Goal: Communication & Community: Answer question/provide support

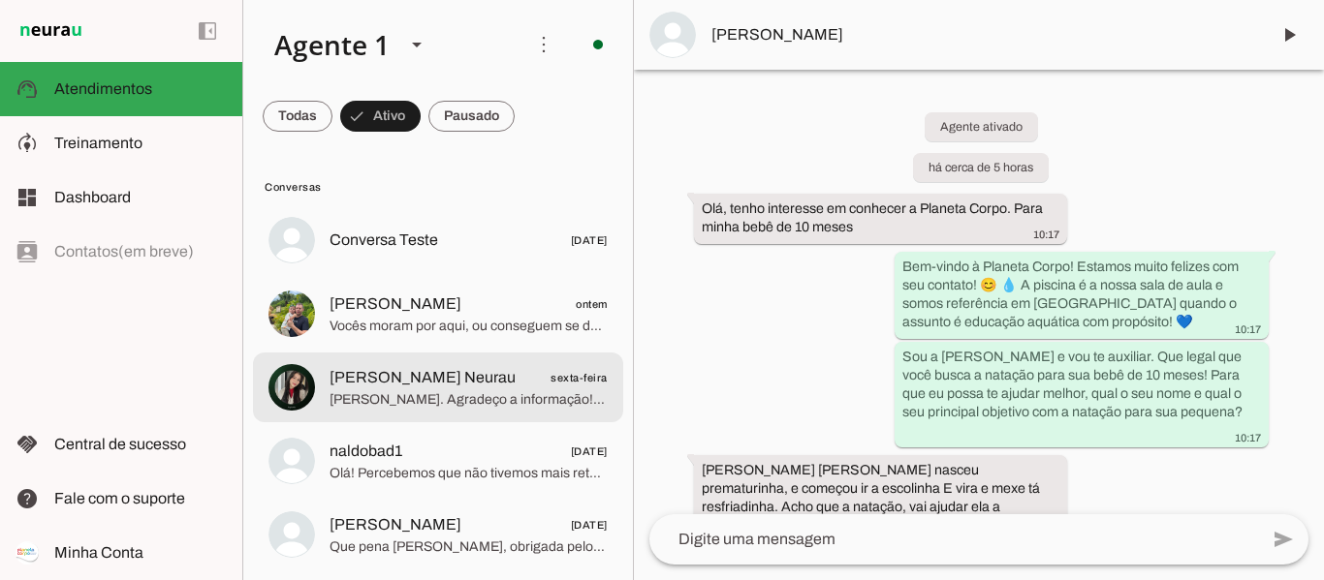
scroll to position [658, 0]
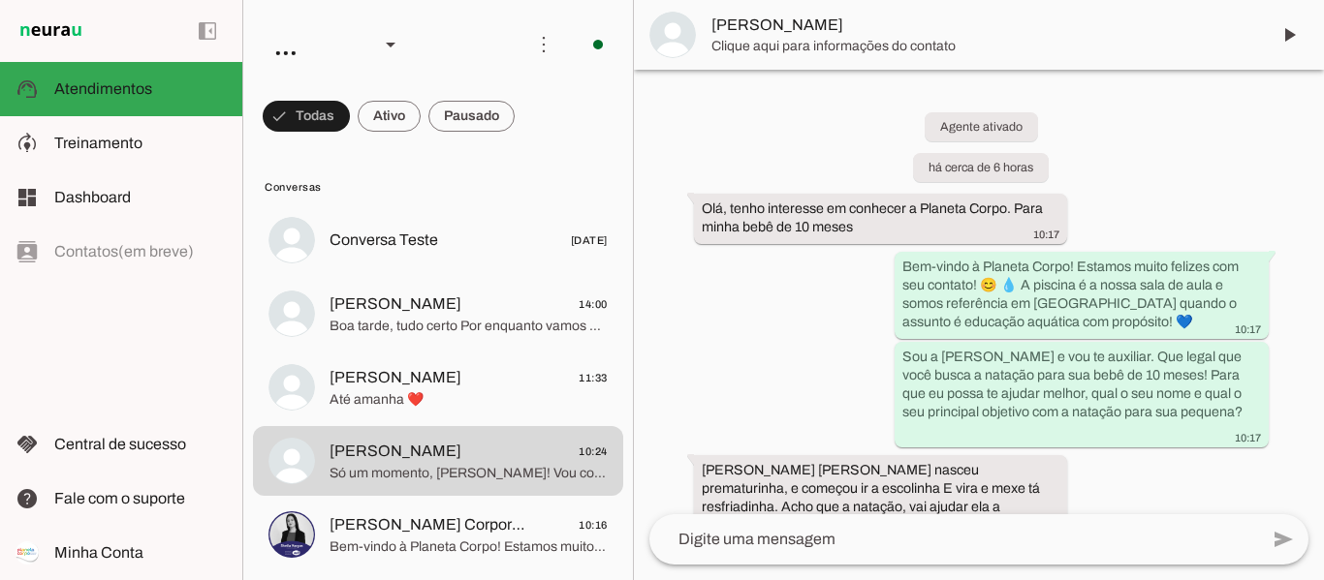
scroll to position [658, 0]
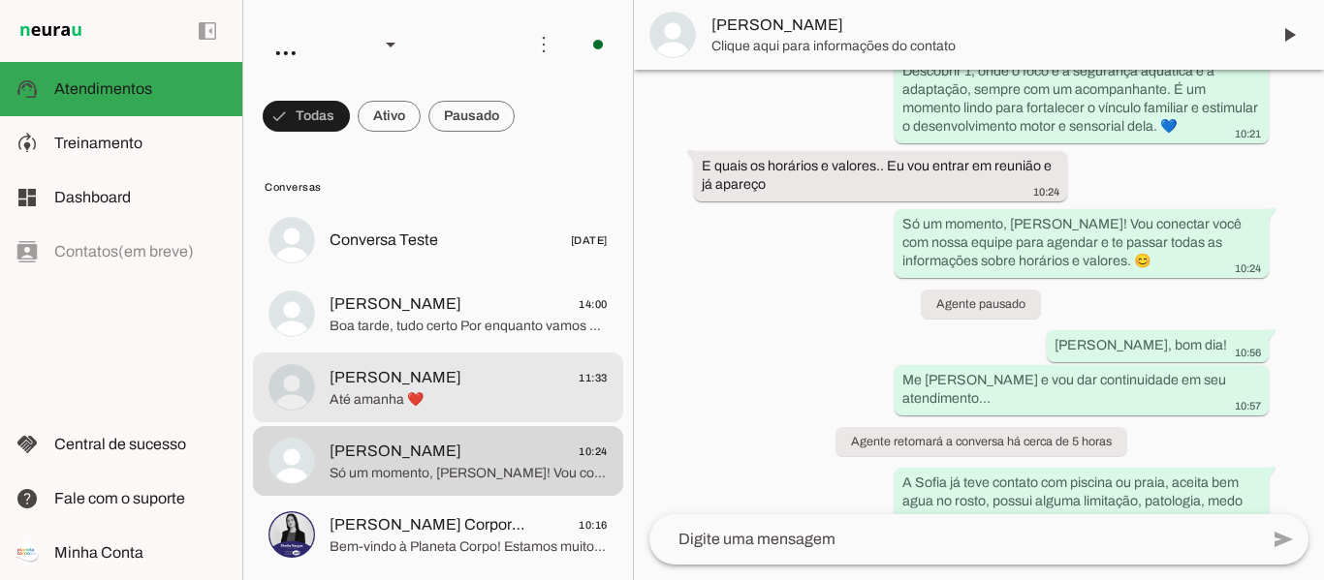
click at [499, 324] on span "Boa tarde, tudo certo Por enquanto vamos aguardar mais frente." at bounding box center [468, 326] width 278 height 19
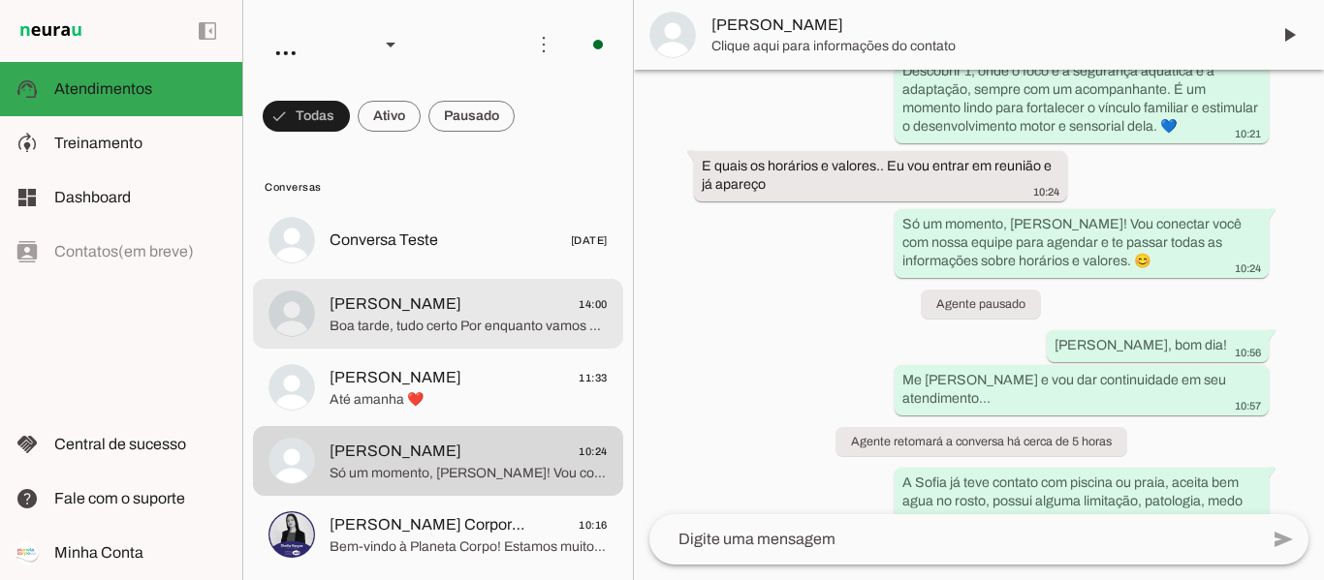
scroll to position [1775, 0]
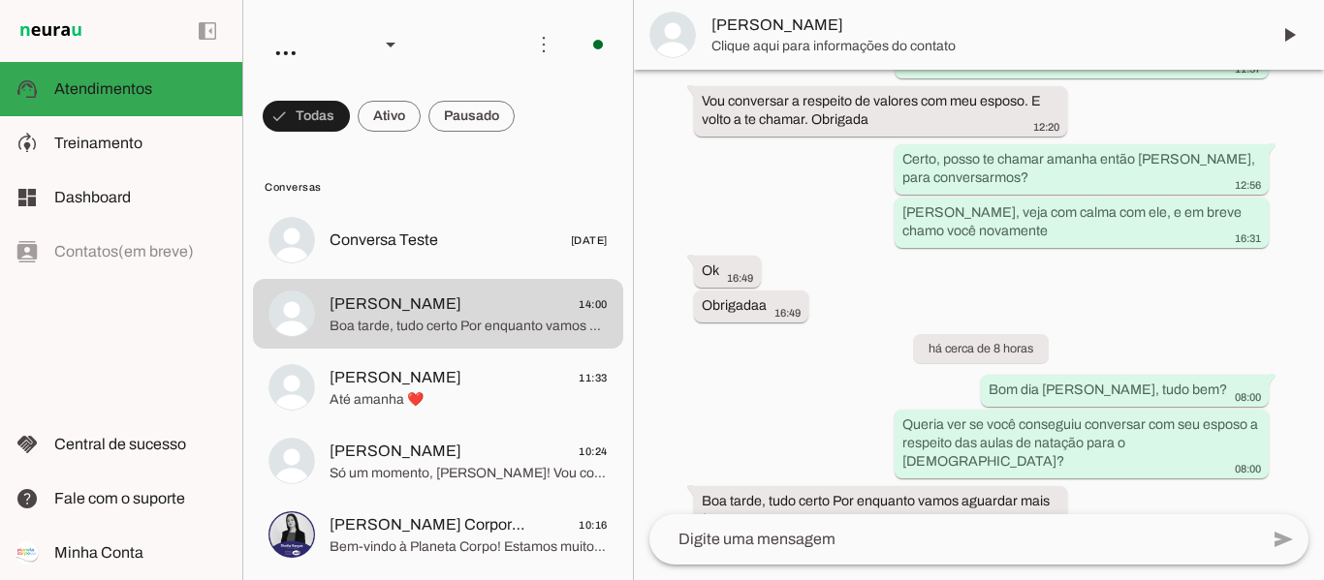
click at [900, 536] on textarea at bounding box center [953, 539] width 609 height 23
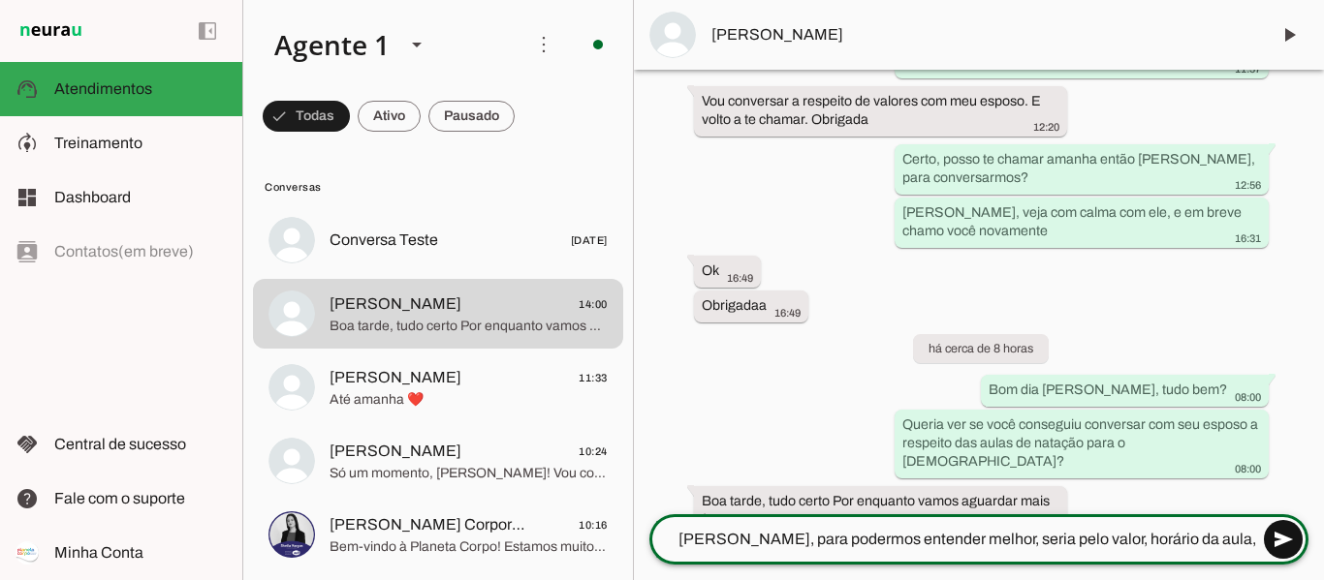
type textarea "Angélica, para podermos entender melhor, seria pelo valor, horário da aula, rot…"
type md-outlined-text-field "Angélica, para podermos entender melhor, seria pelo valor, horário da aula, rot…"
click at [1274, 535] on span at bounding box center [1283, 540] width 47 height 47
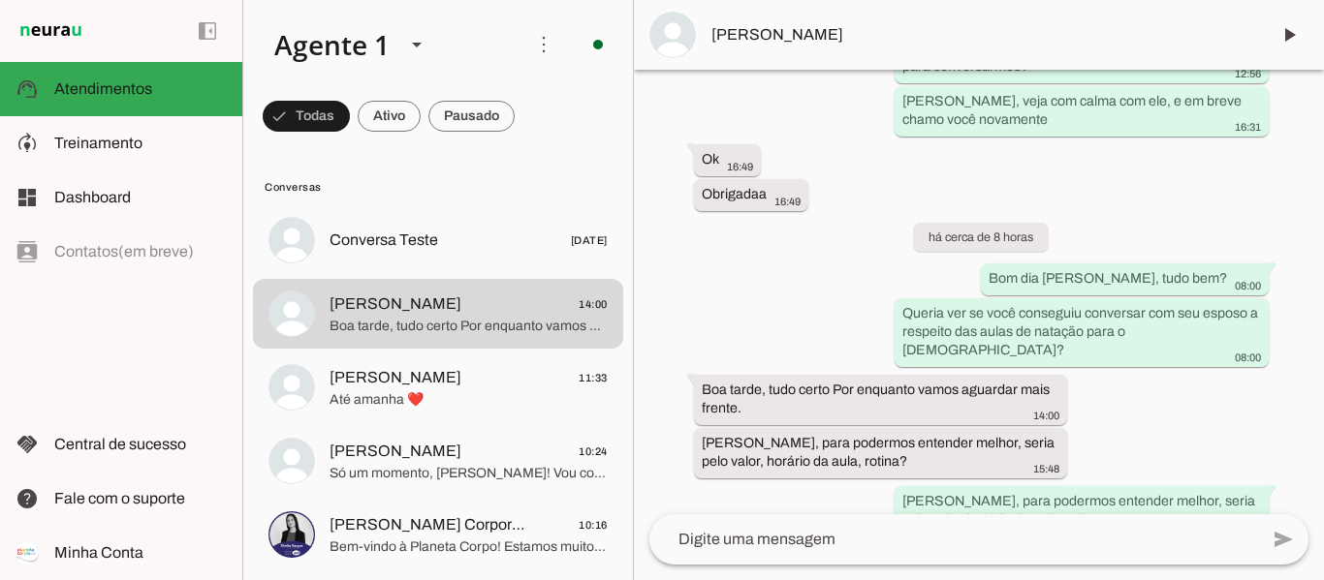
scroll to position [1833, 0]
